Goal: Information Seeking & Learning: Learn about a topic

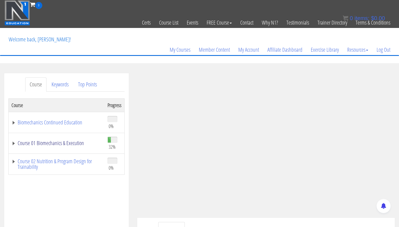
click at [36, 145] on link "Course 01 Biomechanics & Execution" at bounding box center [56, 143] width 90 height 6
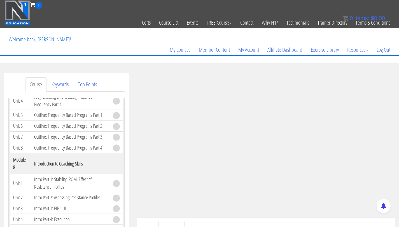
scroll to position [759, 0]
click at [388, 212] on div at bounding box center [383, 206] width 14 height 14
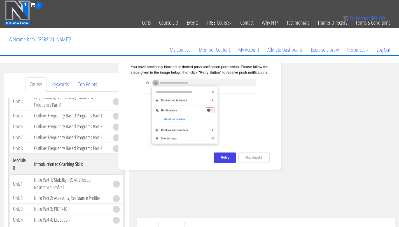
click at [252, 158] on div "No, thanks" at bounding box center [253, 158] width 31 height 10
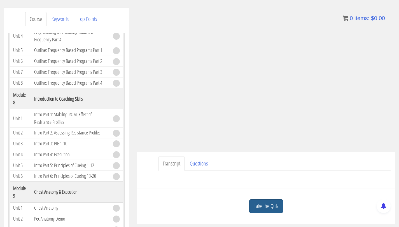
click at [265, 201] on link "Take the Quiz" at bounding box center [266, 206] width 34 height 14
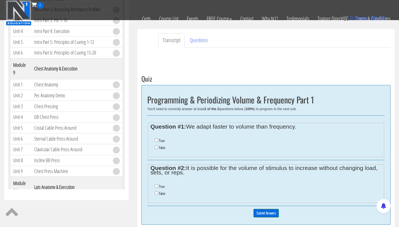
scroll to position [157, 0]
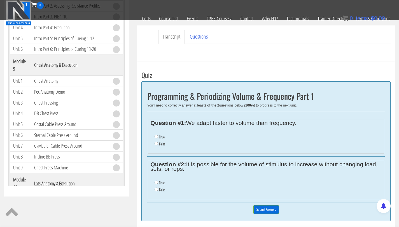
click at [161, 138] on label "True" at bounding box center [162, 137] width 6 height 4
click at [158, 138] on input "True" at bounding box center [156, 137] width 4 height 4
radio input "true"
click at [266, 208] on input "Submit Answers" at bounding box center [265, 209] width 25 height 9
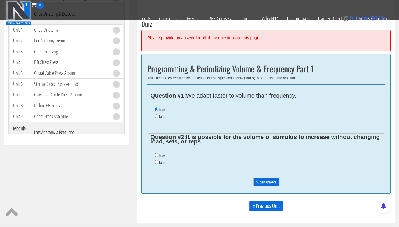
scroll to position [234, 0]
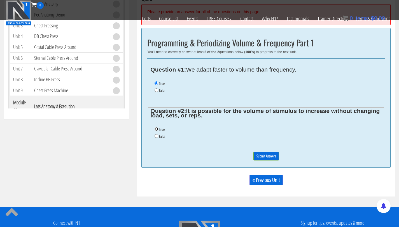
click at [156, 130] on input "True" at bounding box center [156, 129] width 4 height 4
radio input "true"
click at [270, 157] on input "Submit Answers" at bounding box center [265, 156] width 25 height 9
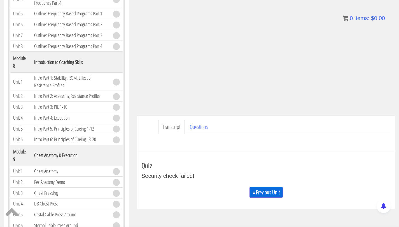
scroll to position [105, 0]
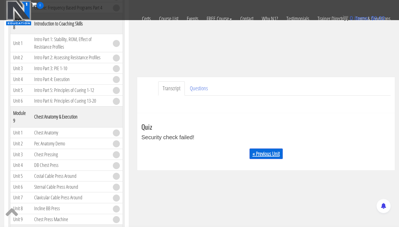
click at [255, 149] on link "« Previous Unit" at bounding box center [265, 154] width 33 height 11
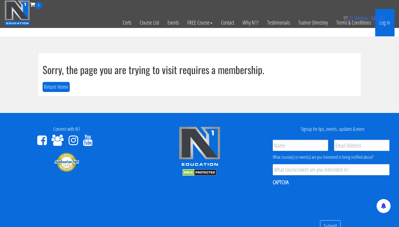
click at [383, 24] on link "Log In" at bounding box center [384, 22] width 19 height 27
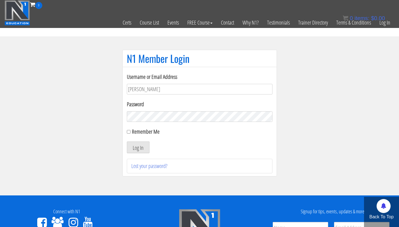
type input "[PERSON_NAME][EMAIL_ADDRESS][PERSON_NAME][DOMAIN_NAME]"
click at [127, 142] on button "Log In" at bounding box center [138, 148] width 23 height 12
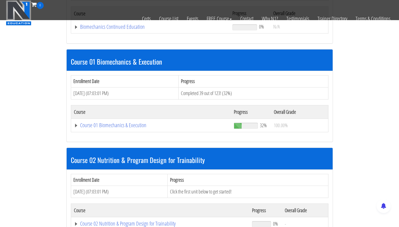
scroll to position [182, 0]
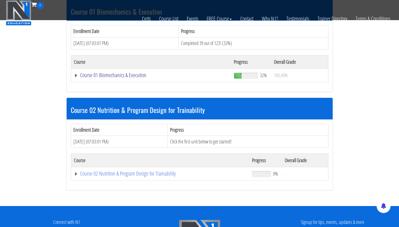
click at [97, 77] on link "Course 01 Biomechanics & Execution" at bounding box center [151, 75] width 154 height 6
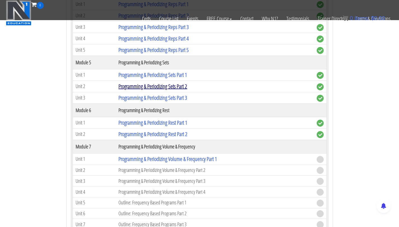
scroll to position [648, 0]
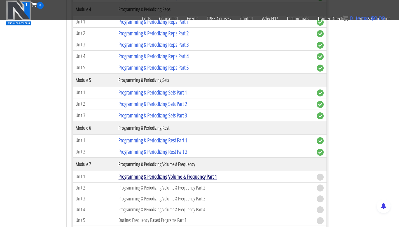
click at [194, 177] on link "Programming & Periodizing Volume & Frequency Part 1" at bounding box center [167, 177] width 98 height 8
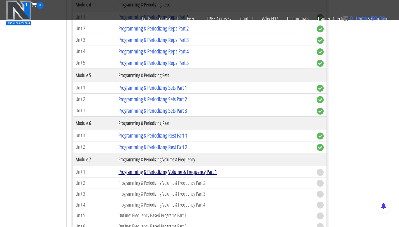
scroll to position [652, 0]
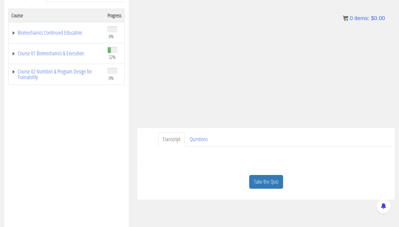
scroll to position [101, 0]
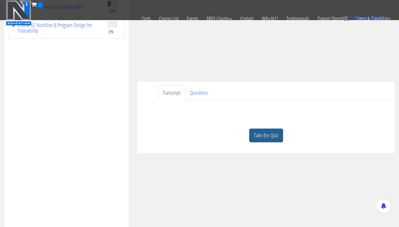
click at [267, 133] on link "Take the Quiz" at bounding box center [266, 136] width 34 height 14
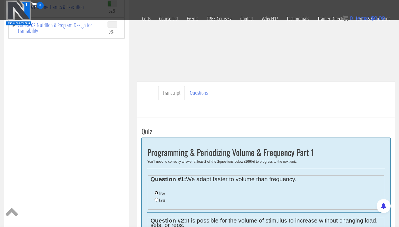
click at [157, 192] on input "True" at bounding box center [156, 193] width 4 height 4
radio input "true"
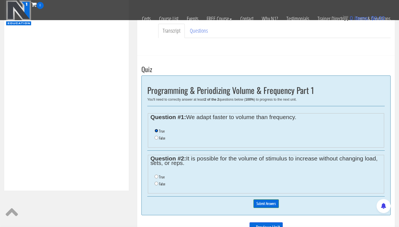
scroll to position [164, 0]
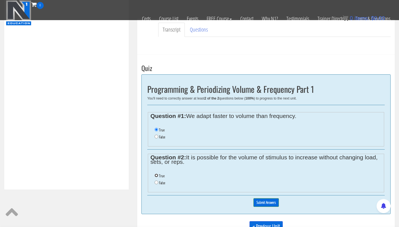
click at [156, 176] on input "True" at bounding box center [156, 176] width 4 height 4
radio input "true"
click at [261, 202] on input "Submit Answers" at bounding box center [265, 202] width 25 height 9
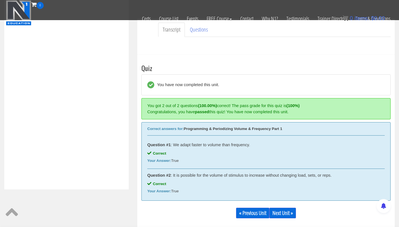
scroll to position [211, 0]
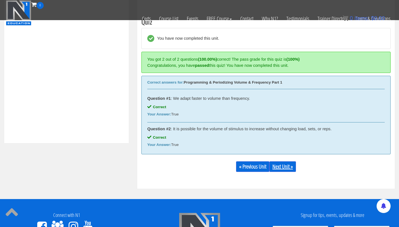
click at [282, 168] on link "Next Unit »" at bounding box center [282, 166] width 27 height 11
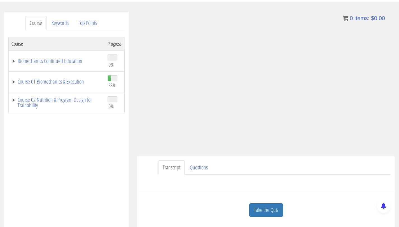
scroll to position [44, 0]
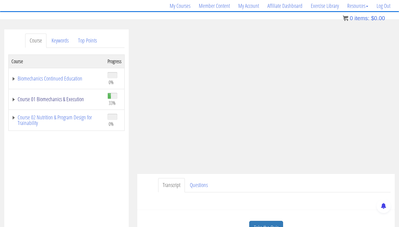
click at [63, 101] on link "Course 01 Biomechanics & Execution" at bounding box center [56, 99] width 90 height 6
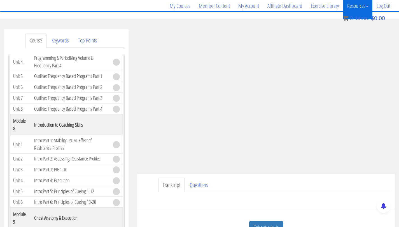
scroll to position [756, 0]
click at [266, 227] on link "Take the Quiz" at bounding box center [266, 228] width 34 height 14
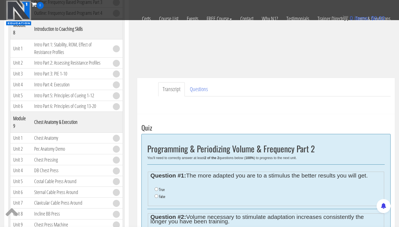
scroll to position [132, 0]
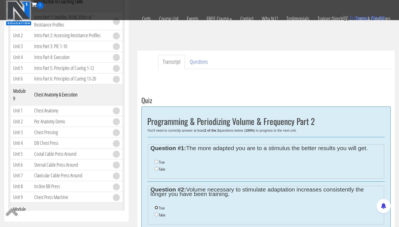
click at [156, 207] on input "True" at bounding box center [156, 208] width 4 height 4
radio input "true"
click at [157, 170] on input "False" at bounding box center [156, 169] width 4 height 4
radio input "true"
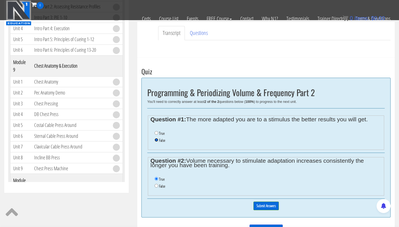
scroll to position [211, 0]
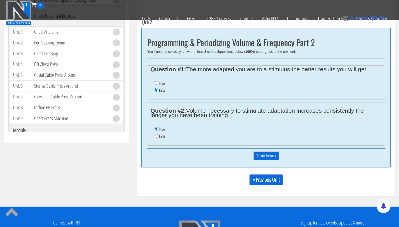
click at [270, 154] on input "Submit Answers" at bounding box center [265, 156] width 25 height 9
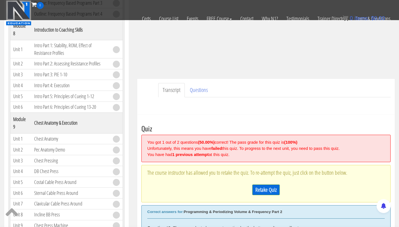
scroll to position [103, 0]
click at [265, 193] on link "Retake Quiz" at bounding box center [265, 190] width 27 height 11
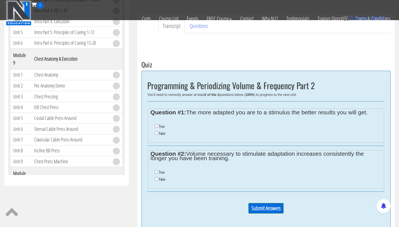
scroll to position [168, 0]
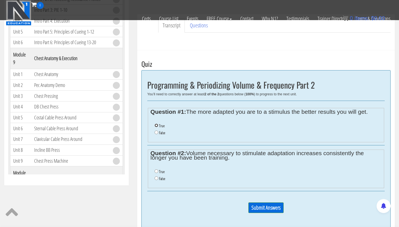
click at [156, 125] on input "True" at bounding box center [156, 126] width 4 height 4
radio input "true"
click at [157, 130] on li "False" at bounding box center [267, 133] width 227 height 7
click at [157, 133] on input "False" at bounding box center [156, 133] width 4 height 4
radio input "true"
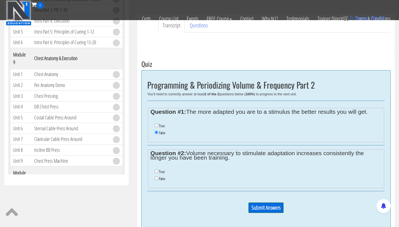
click at [157, 188] on div "Question #2: Volume necessary to stimulate adaptation increases consistently th…" at bounding box center [265, 168] width 237 height 46
click at [156, 180] on input "False" at bounding box center [156, 178] width 4 height 4
radio input "true"
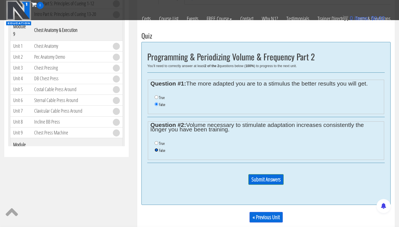
scroll to position [197, 0]
click at [261, 183] on input "Submit Answers" at bounding box center [265, 179] width 35 height 11
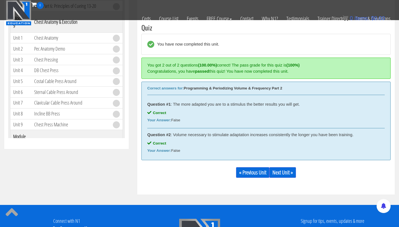
scroll to position [211, 0]
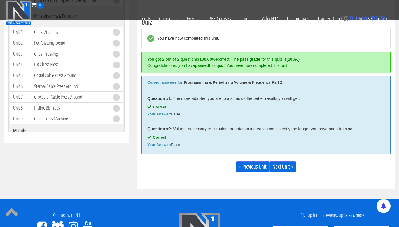
click at [281, 163] on link "Next Unit »" at bounding box center [282, 166] width 27 height 11
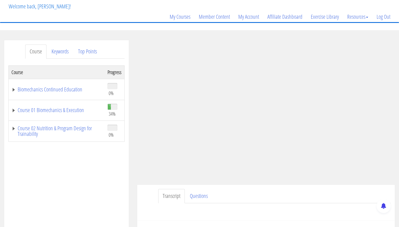
scroll to position [35, 0]
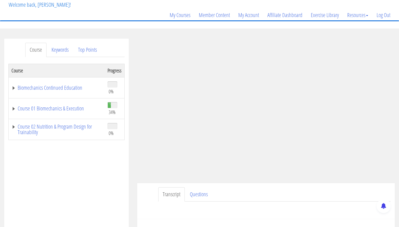
click at [48, 112] on td "Course 01 Biomechanics & Execution" at bounding box center [57, 108] width 96 height 21
click at [48, 108] on link "Course 01 Biomechanics & Execution" at bounding box center [56, 109] width 90 height 6
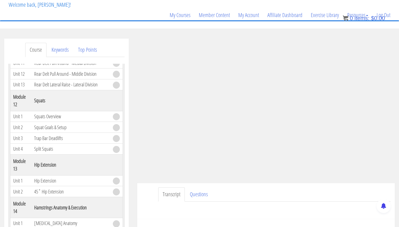
scroll to position [1291, 0]
